Goal: Transaction & Acquisition: Obtain resource

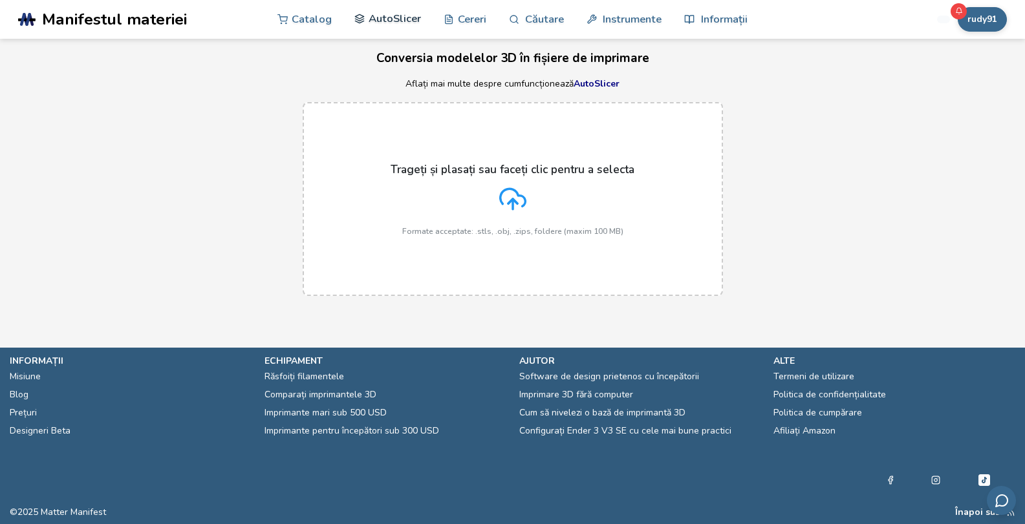
click at [399, 24] on font "AutoSlicer" at bounding box center [395, 18] width 52 height 15
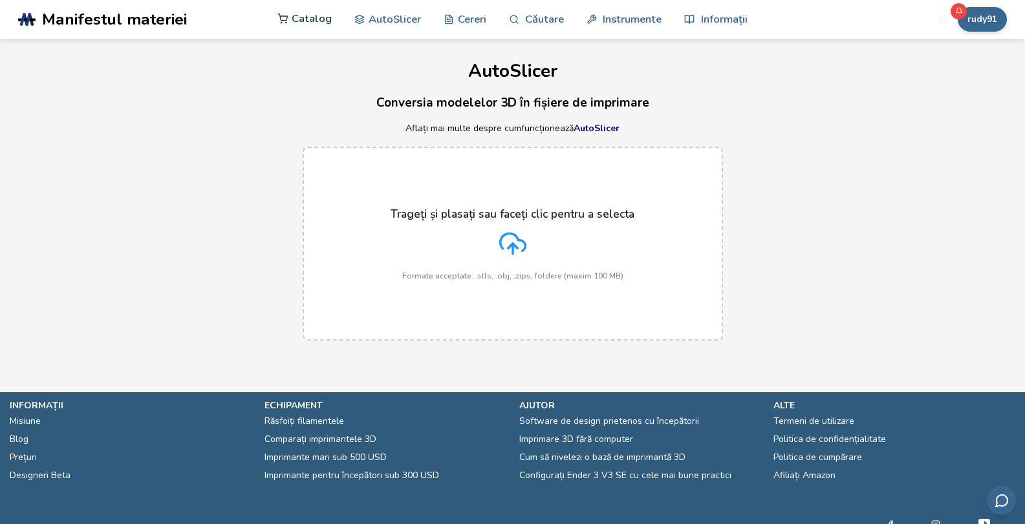
click at [310, 21] on font "Catalog" at bounding box center [312, 18] width 40 height 15
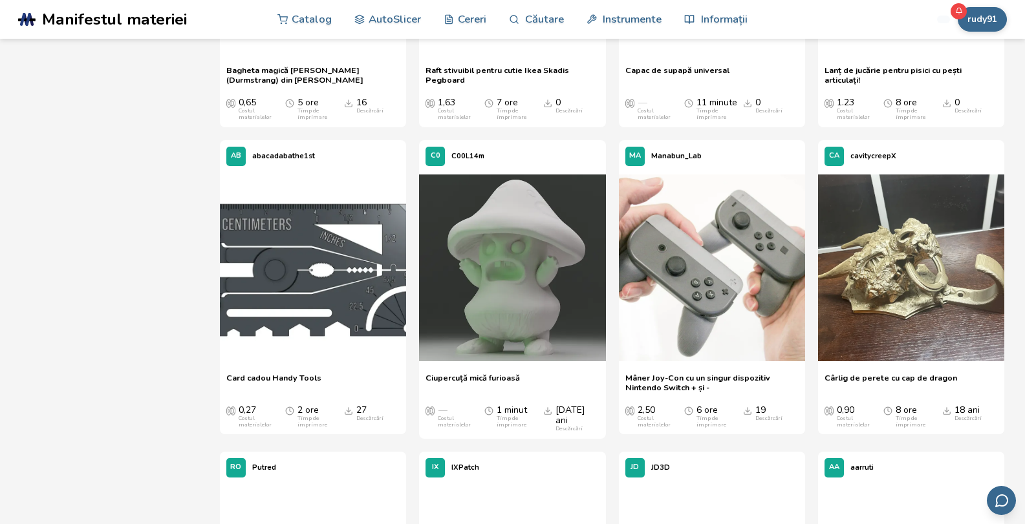
scroll to position [6328, 0]
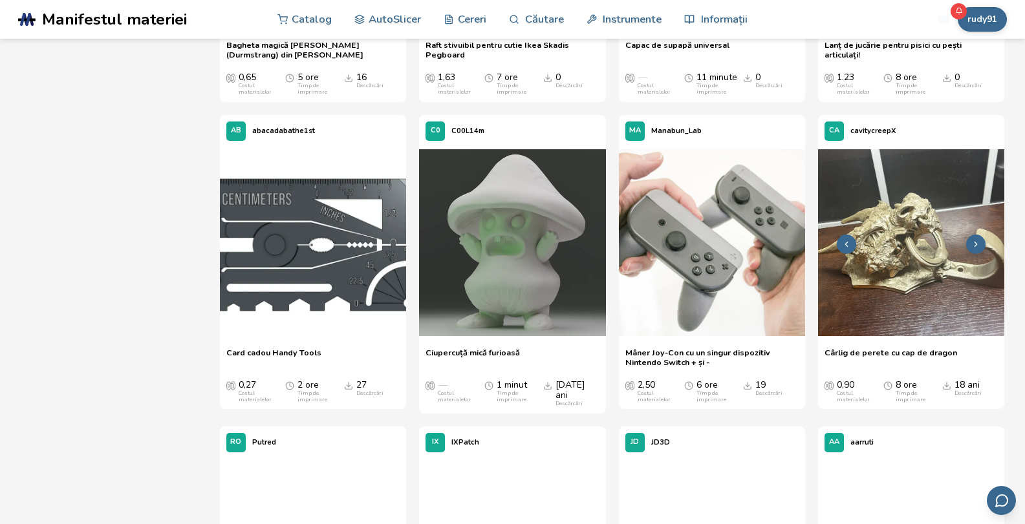
click at [928, 263] on img at bounding box center [911, 242] width 186 height 186
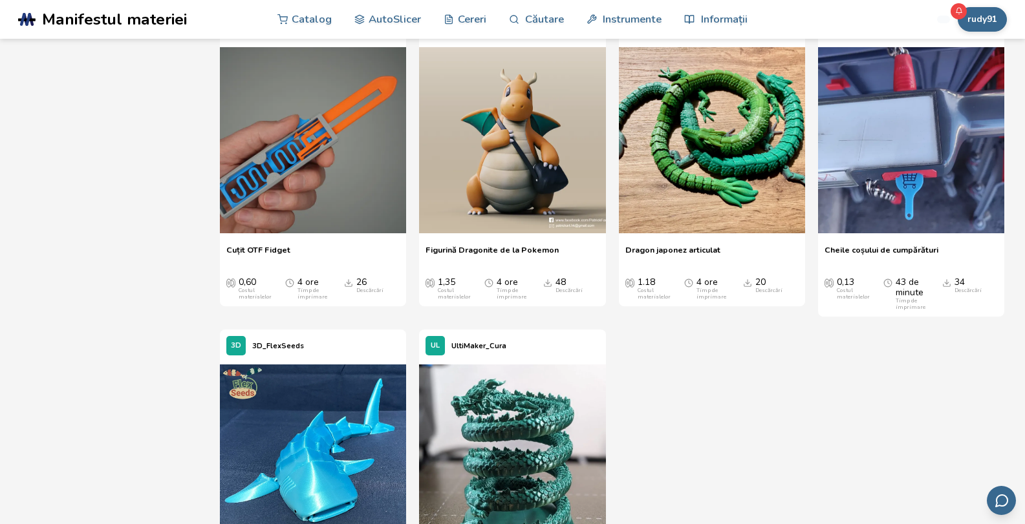
scroll to position [2068, 0]
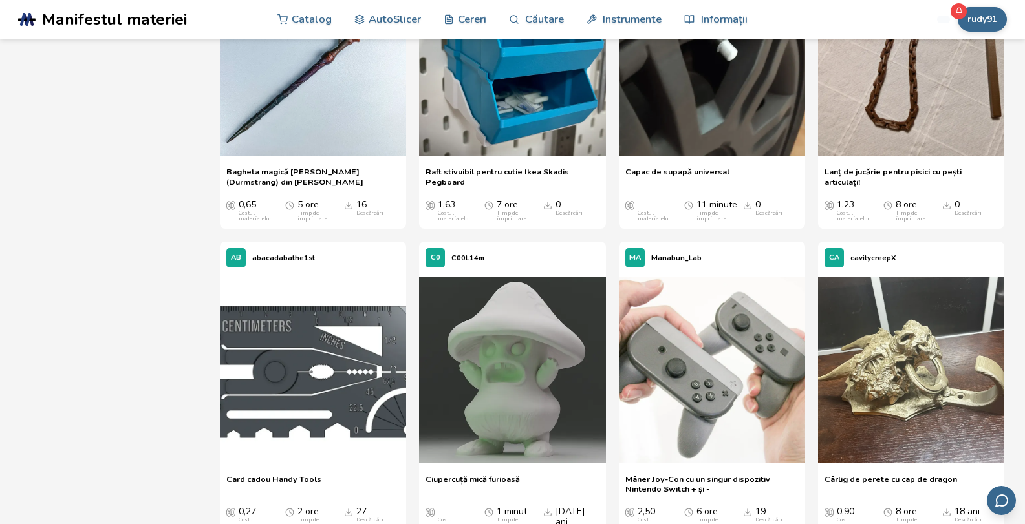
scroll to position [6274, 0]
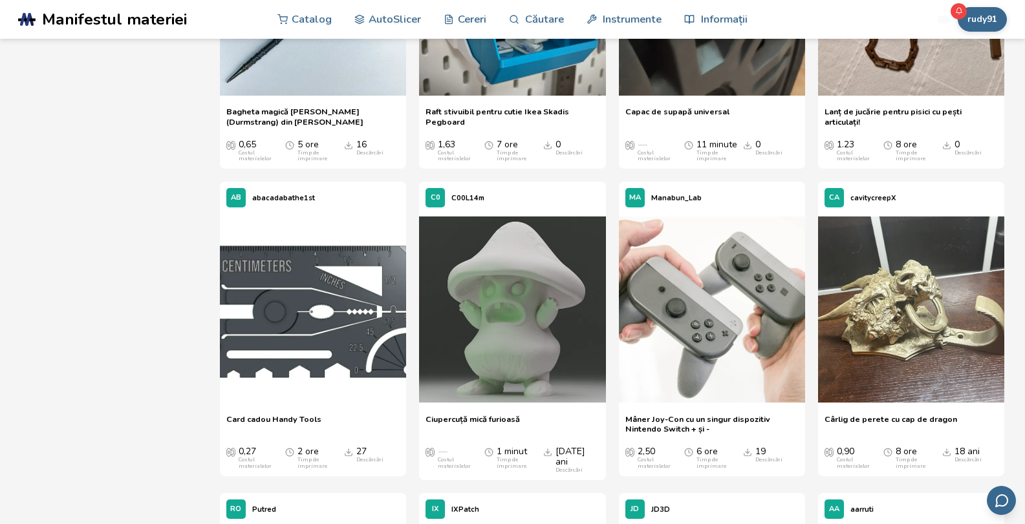
click at [888, 414] on font "Cârlig de perete cu cap de dragon" at bounding box center [890, 419] width 133 height 11
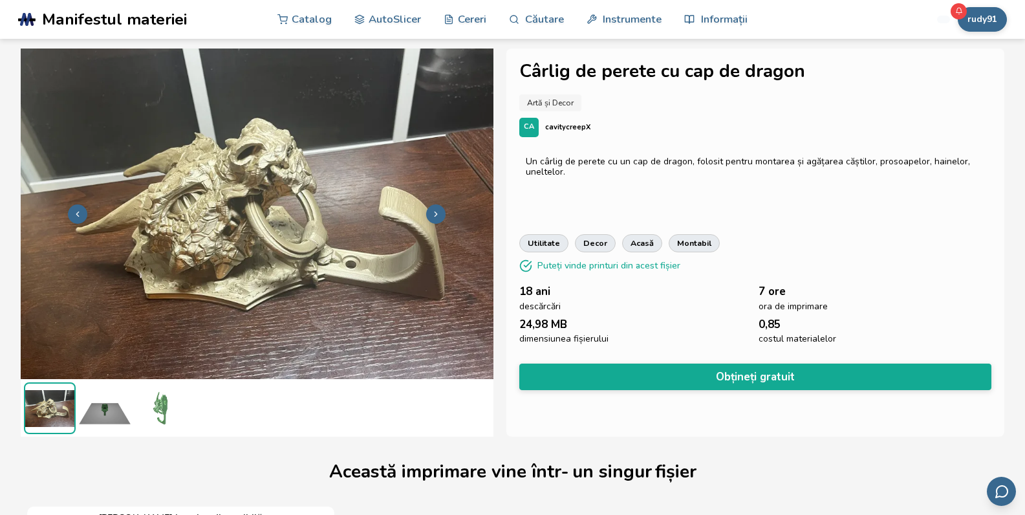
click at [107, 407] on img at bounding box center [105, 408] width 52 height 52
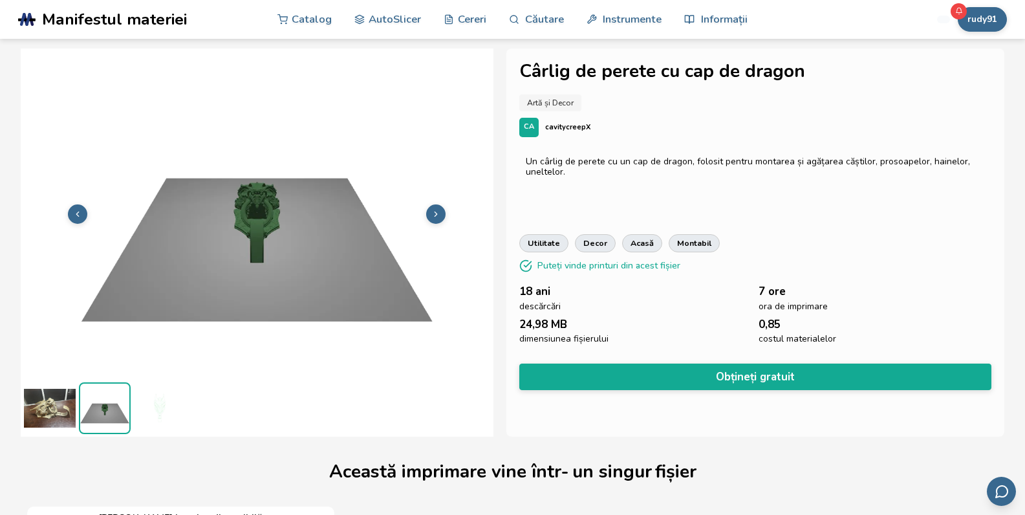
click at [167, 405] on img at bounding box center [160, 408] width 52 height 52
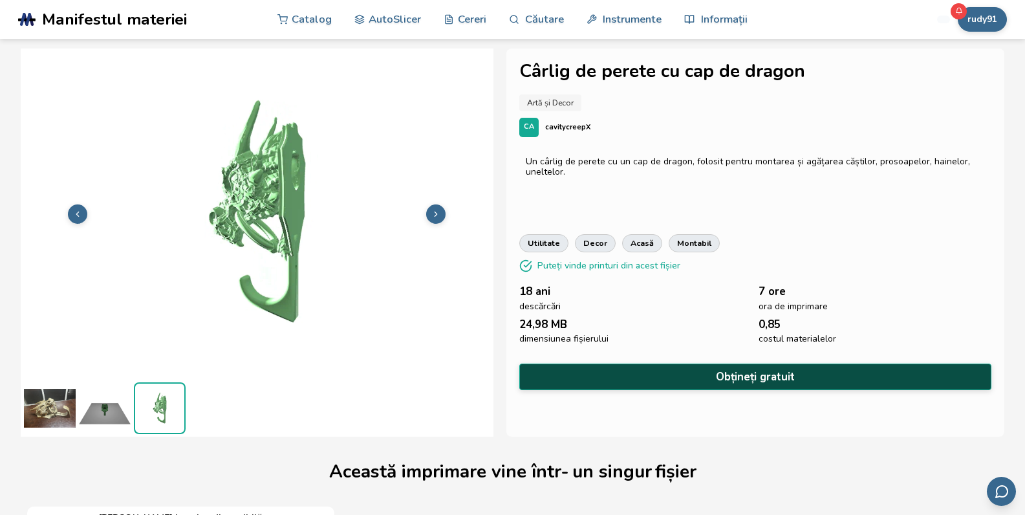
click at [668, 365] on button "Obțineți gratuit" at bounding box center [755, 376] width 473 height 27
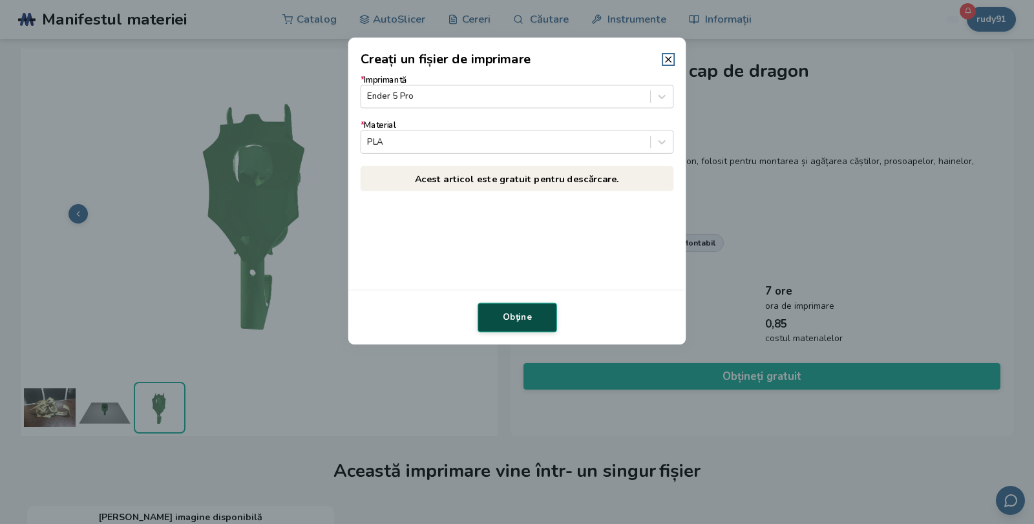
click at [518, 305] on button "Obţine" at bounding box center [518, 318] width 80 height 30
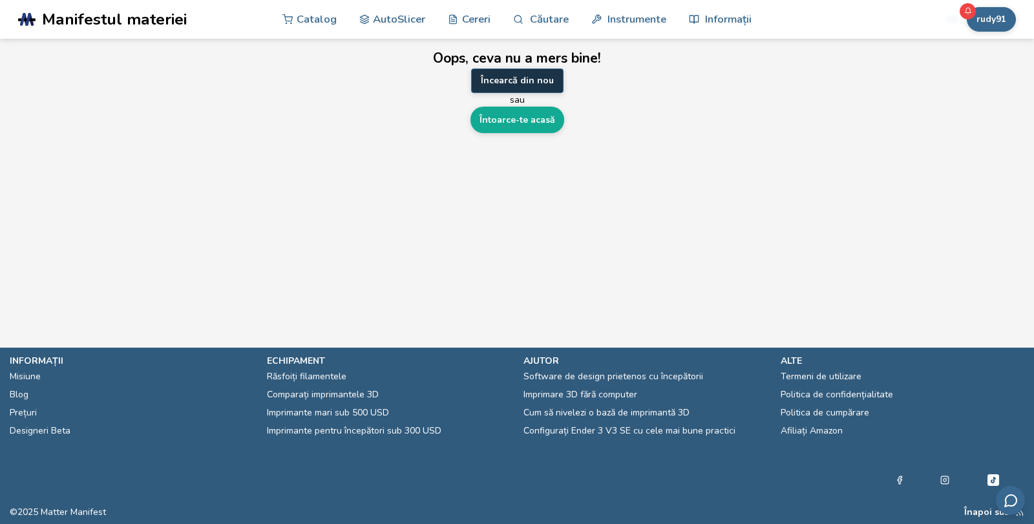
click at [530, 81] on font "Încearcă din nou" at bounding box center [517, 80] width 73 height 12
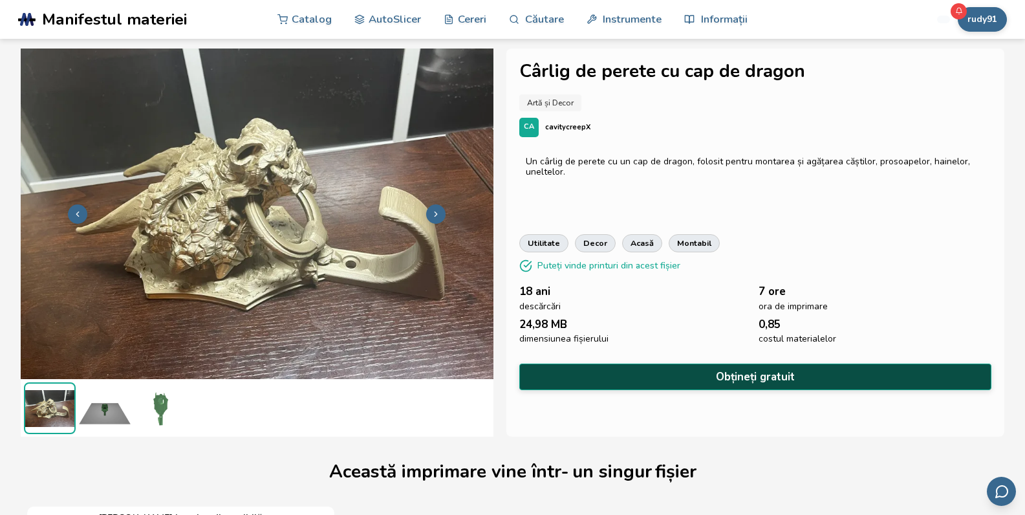
click at [709, 370] on button "Obțineți gratuit" at bounding box center [755, 376] width 473 height 27
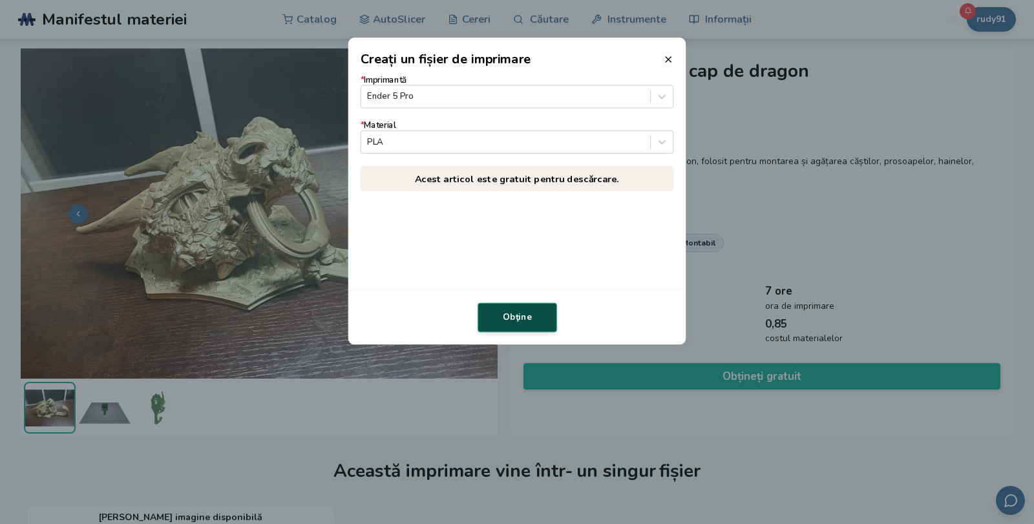
click at [522, 314] on font "Obţine" at bounding box center [517, 318] width 29 height 12
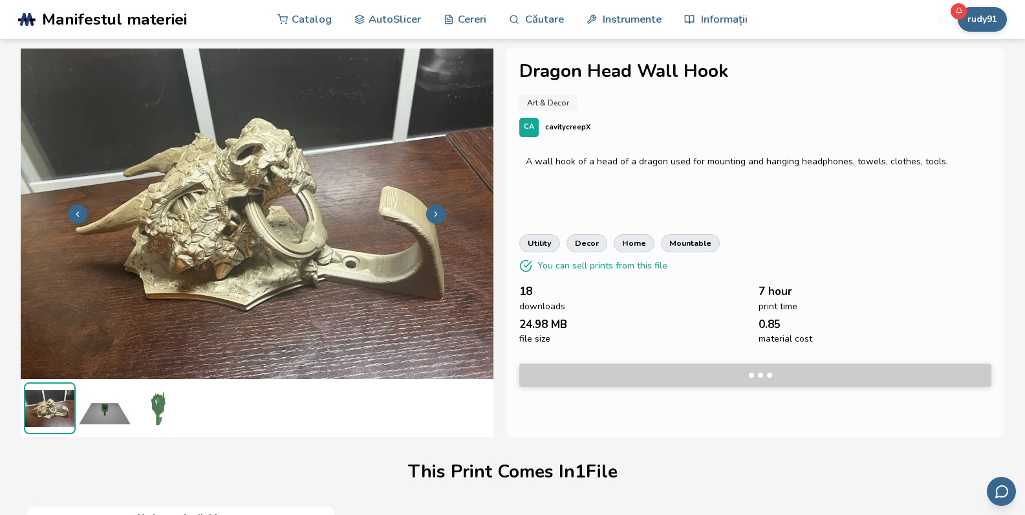
click at [605, 238] on link "decor" at bounding box center [586, 243] width 41 height 18
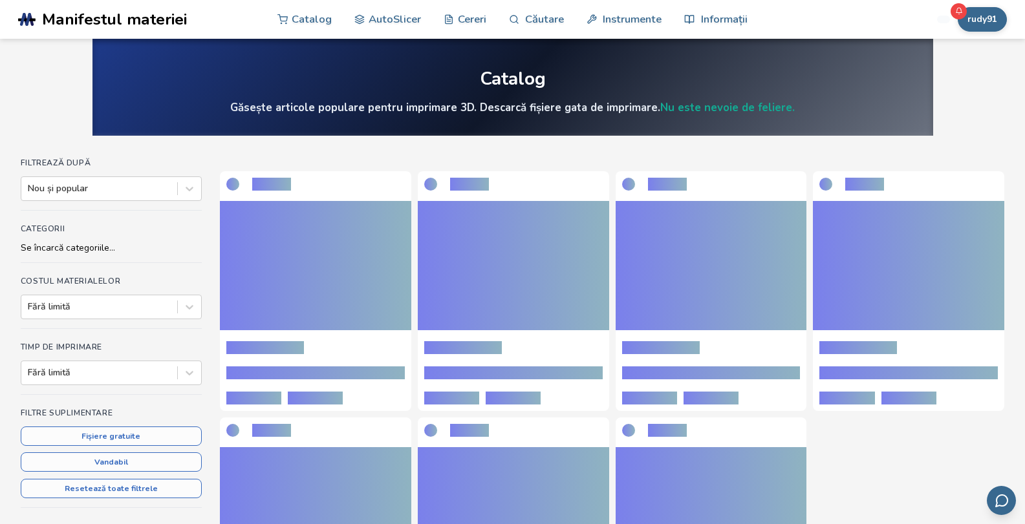
drag, startPoint x: 605, startPoint y: 238, endPoint x: 698, endPoint y: 155, distance: 124.5
click at [698, 155] on section "Filtrează după Nou și popular Categorii Se încarcă categoriile... Costul materi…" at bounding box center [512, 401] width 1025 height 531
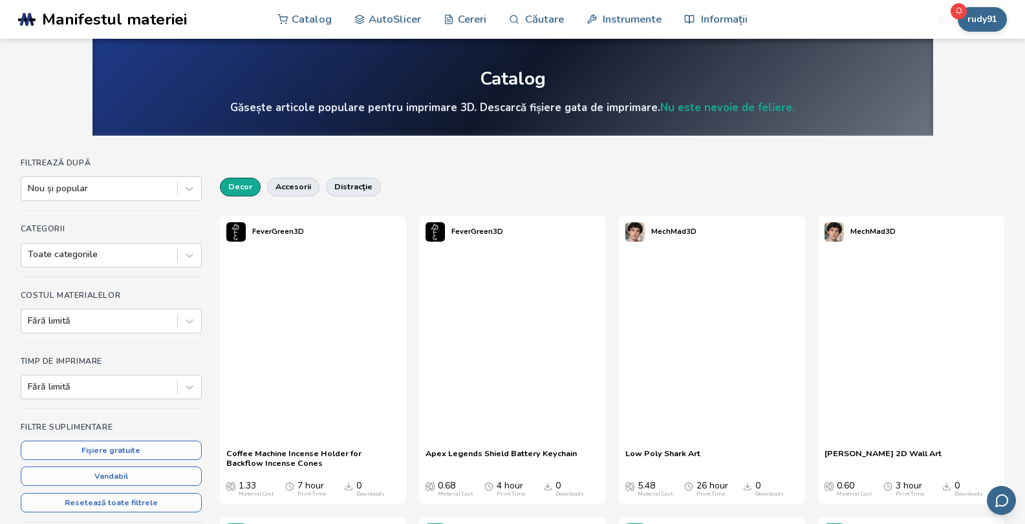
drag, startPoint x: 698, startPoint y: 155, endPoint x: 741, endPoint y: 118, distance: 56.9
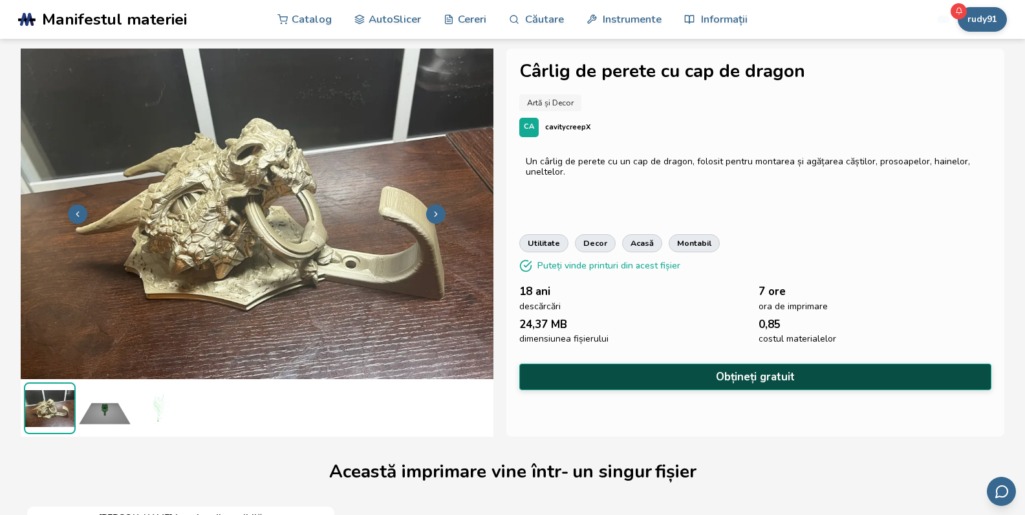
click at [694, 367] on button "Obțineți gratuit" at bounding box center [755, 376] width 473 height 27
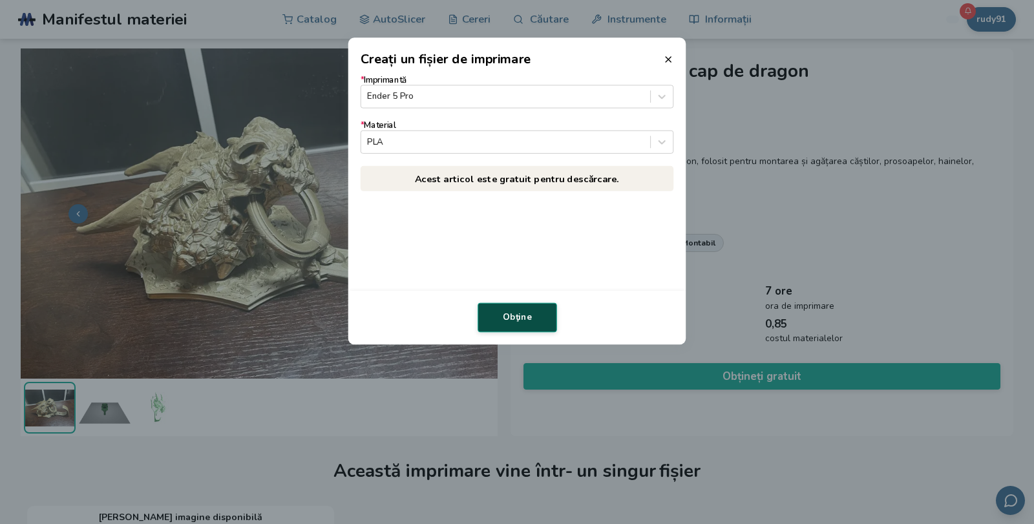
click at [526, 319] on font "Obţine" at bounding box center [517, 318] width 29 height 12
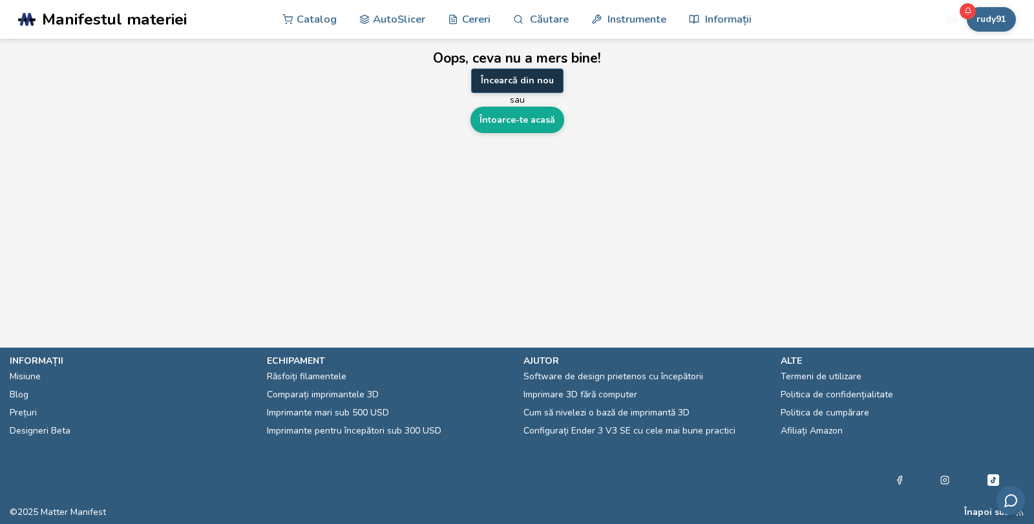
click at [511, 74] on font "Încearcă din nou" at bounding box center [517, 80] width 73 height 12
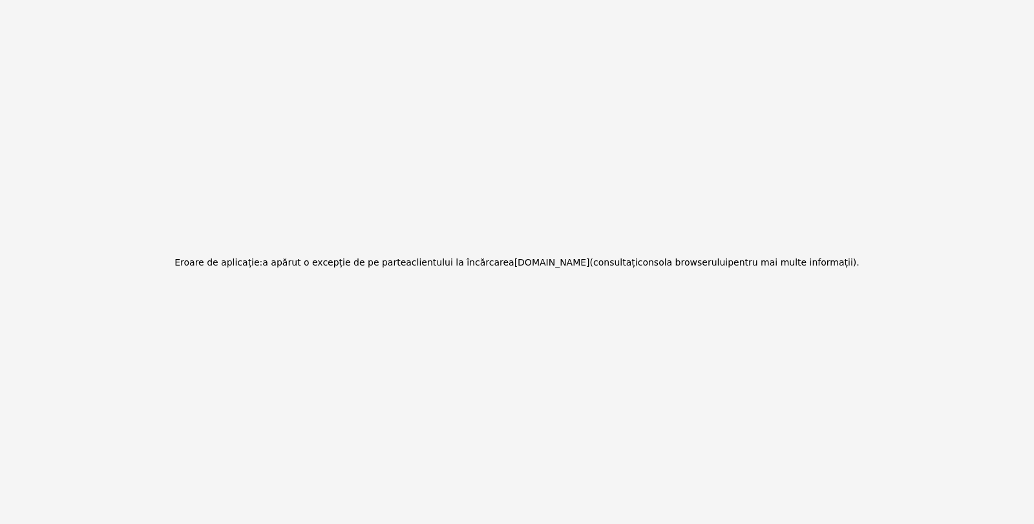
click at [692, 89] on div "Eroare de aplicație: a apărut o excepție de pe partea clientului la încărcarea …" at bounding box center [517, 262] width 1034 height 524
drag, startPoint x: 584, startPoint y: 259, endPoint x: 508, endPoint y: 263, distance: 77.0
click at [515, 263] on font "mattermanifest.com" at bounding box center [553, 262] width 76 height 10
copy font "mattermanifest.com"
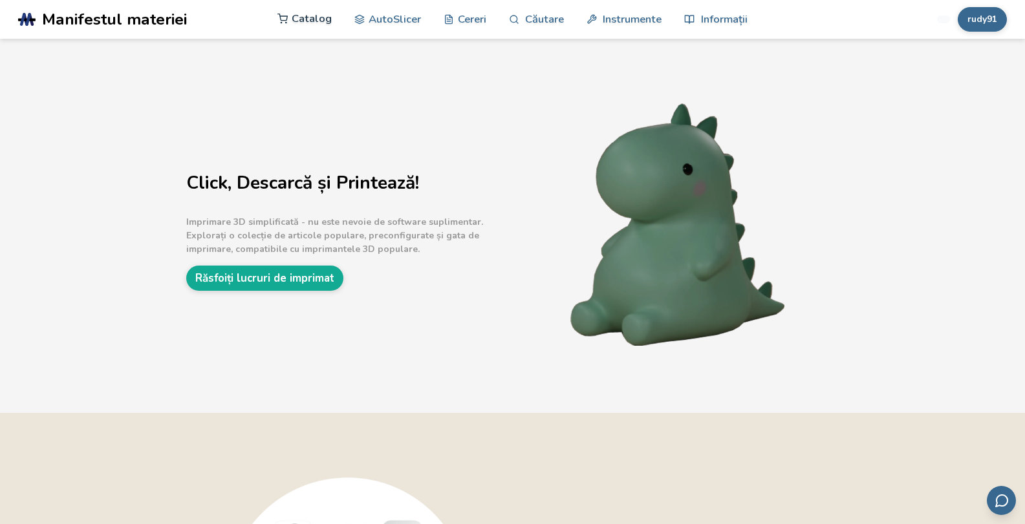
click at [314, 18] on font "Catalog" at bounding box center [312, 18] width 40 height 15
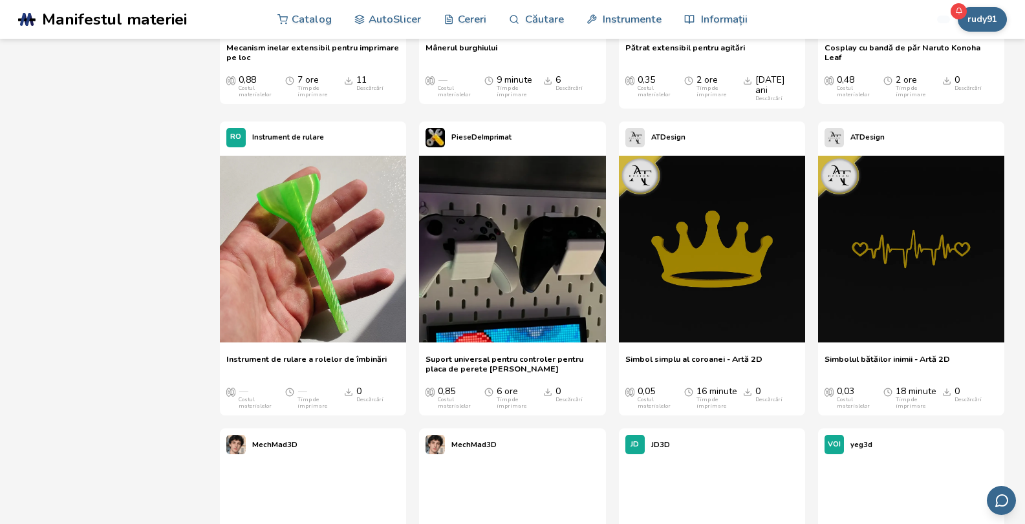
scroll to position [21054, 0]
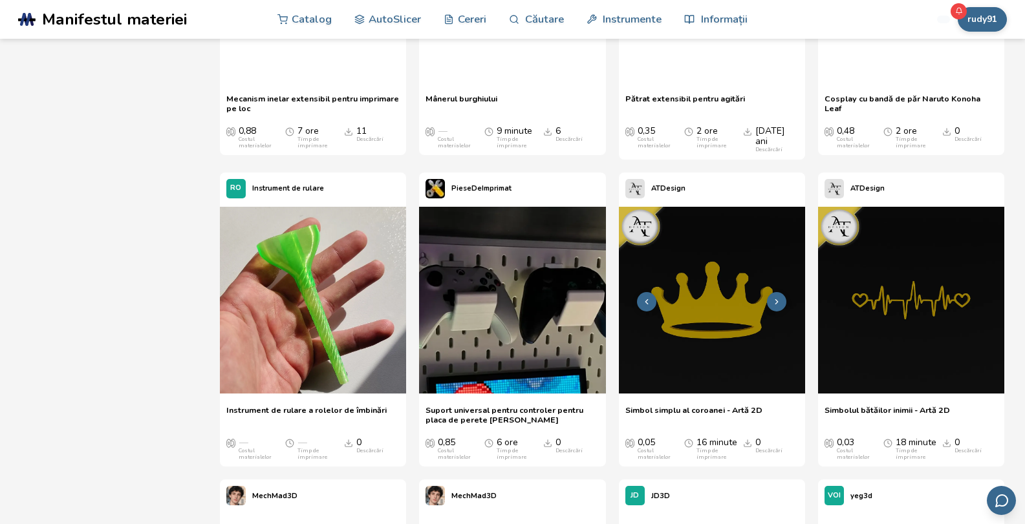
click at [731, 270] on img at bounding box center [712, 300] width 186 height 186
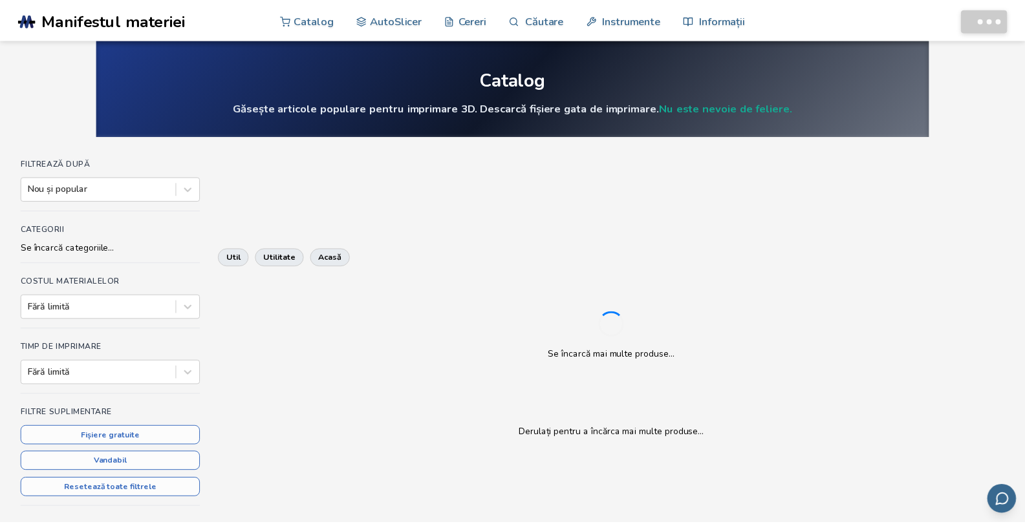
scroll to position [250, 0]
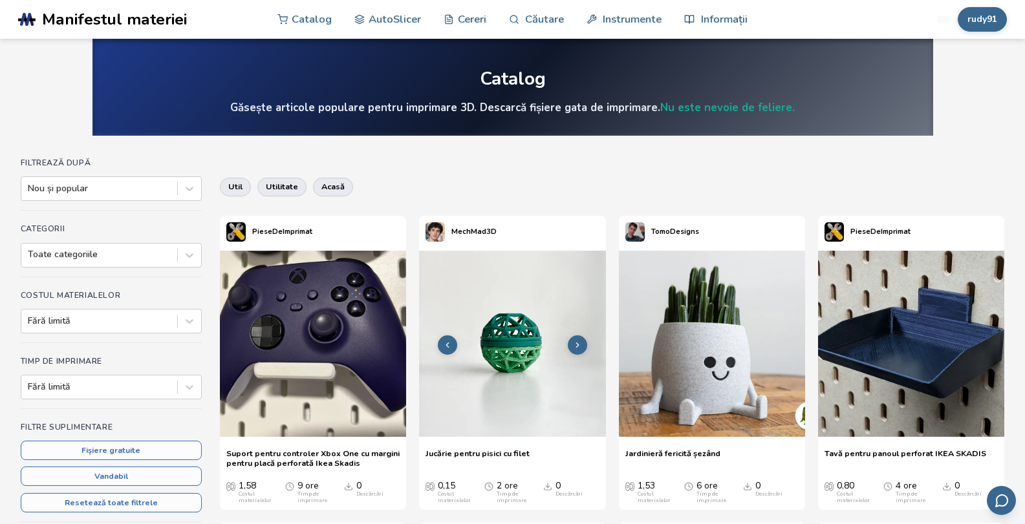
click at [506, 334] on img at bounding box center [512, 344] width 186 height 186
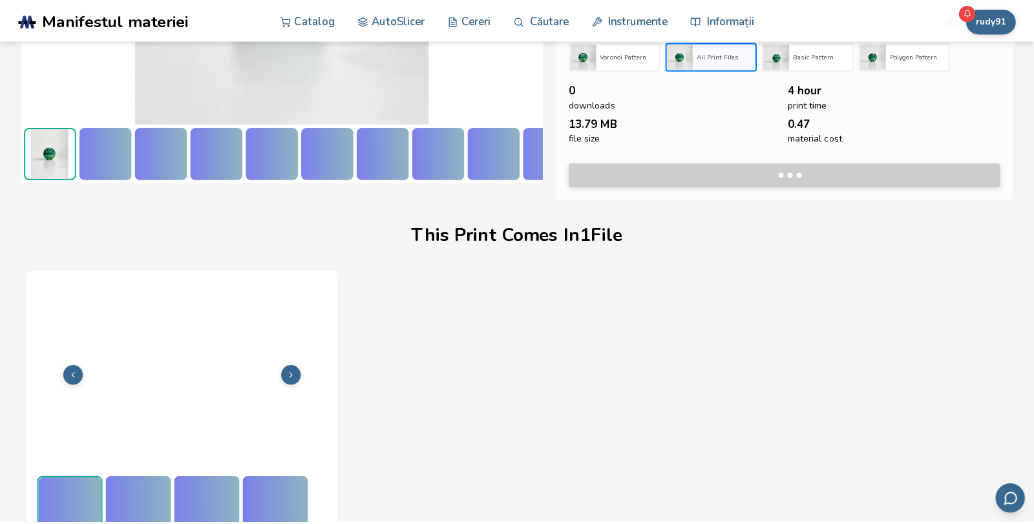
scroll to position [261, 0]
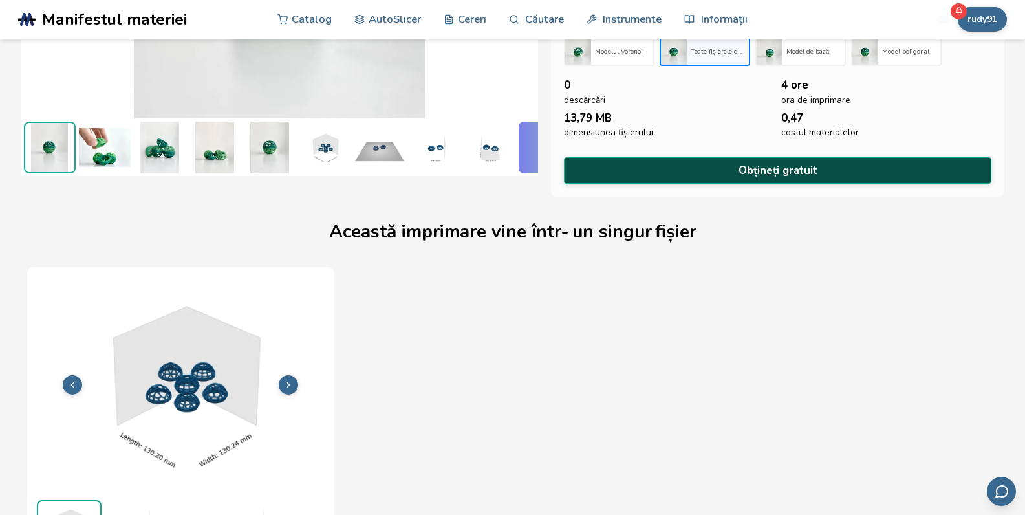
click at [713, 171] on button "Obțineți gratuit" at bounding box center [778, 170] width 428 height 27
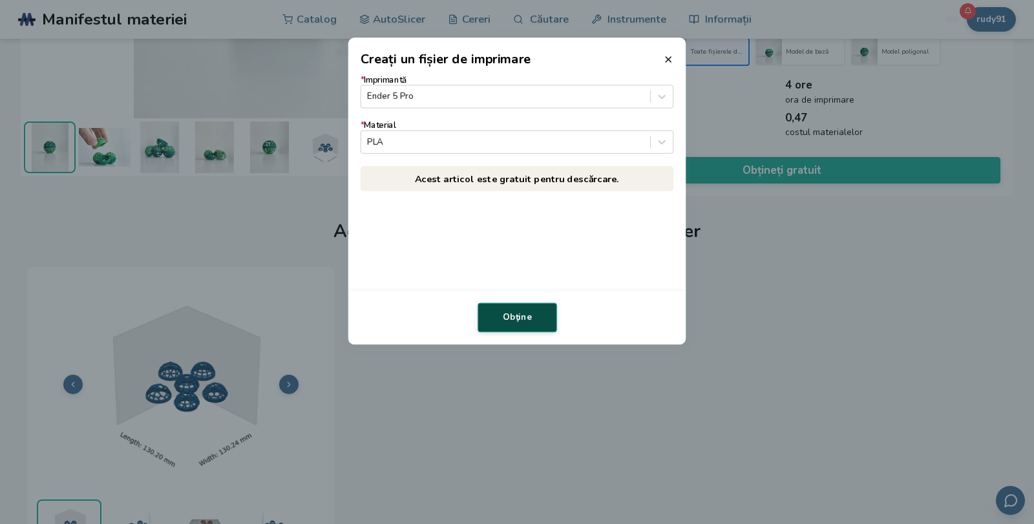
click at [512, 308] on button "Obţine" at bounding box center [518, 318] width 80 height 30
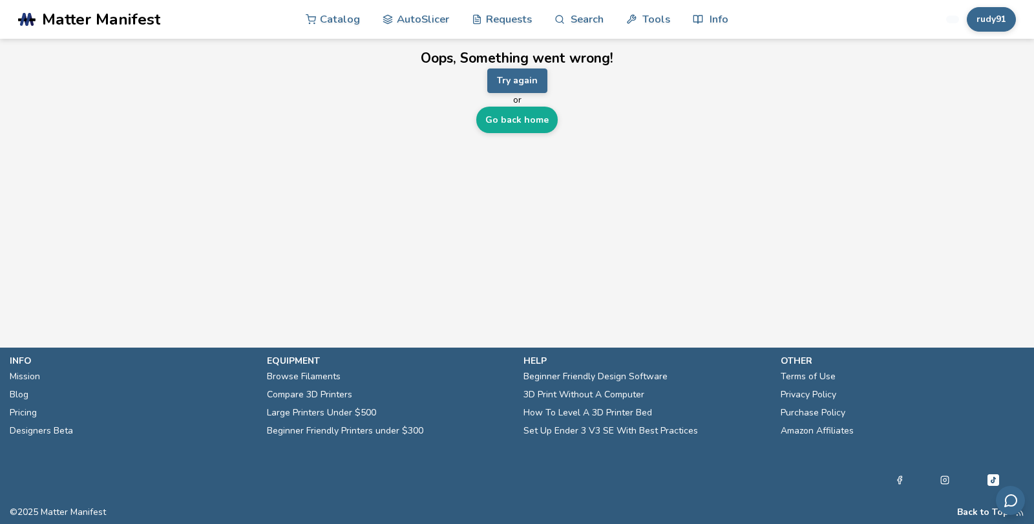
scroll to position [0, 0]
